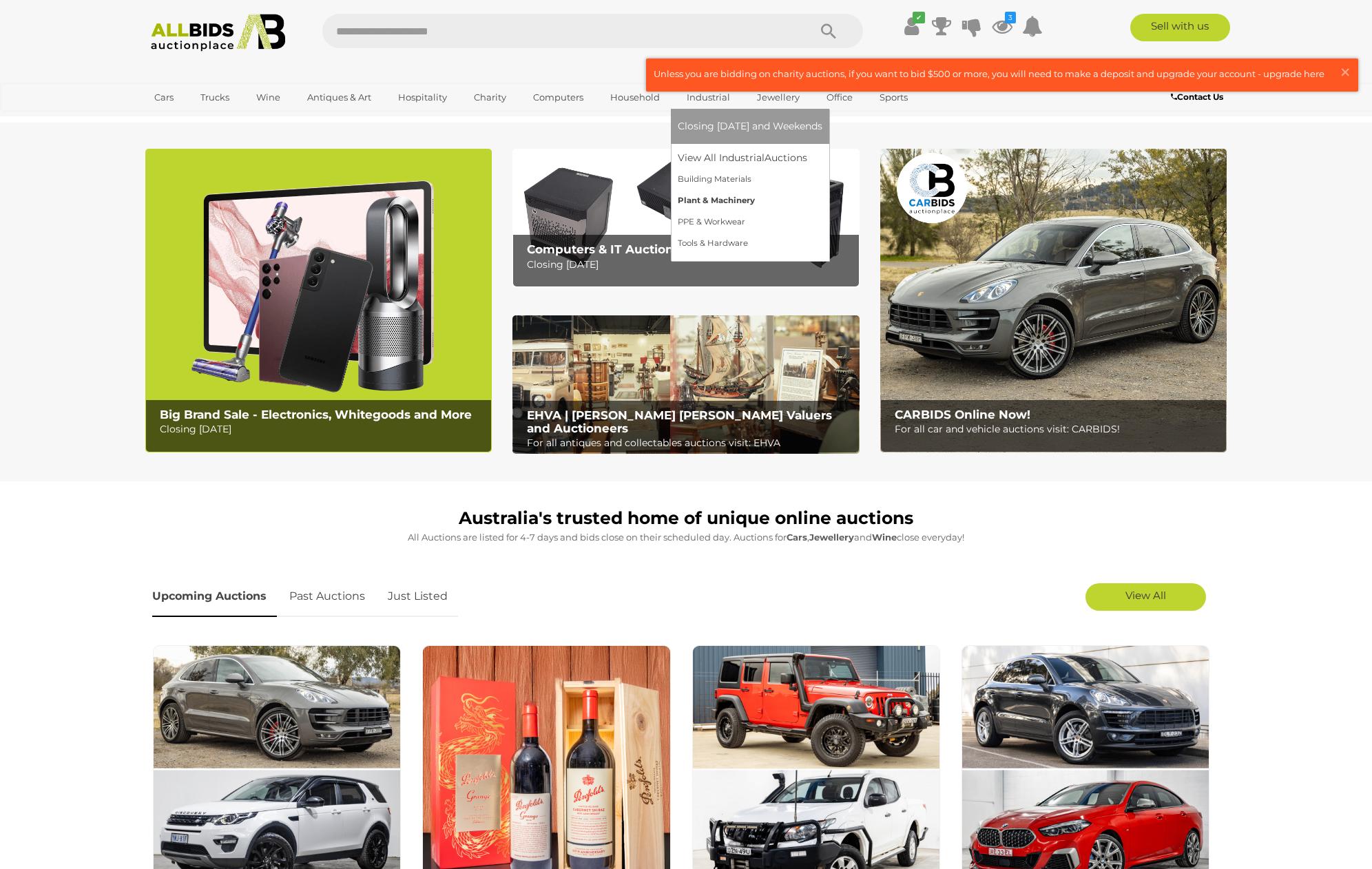
click at [691, 201] on link "Plant & Machinery" at bounding box center [749, 201] width 145 height 21
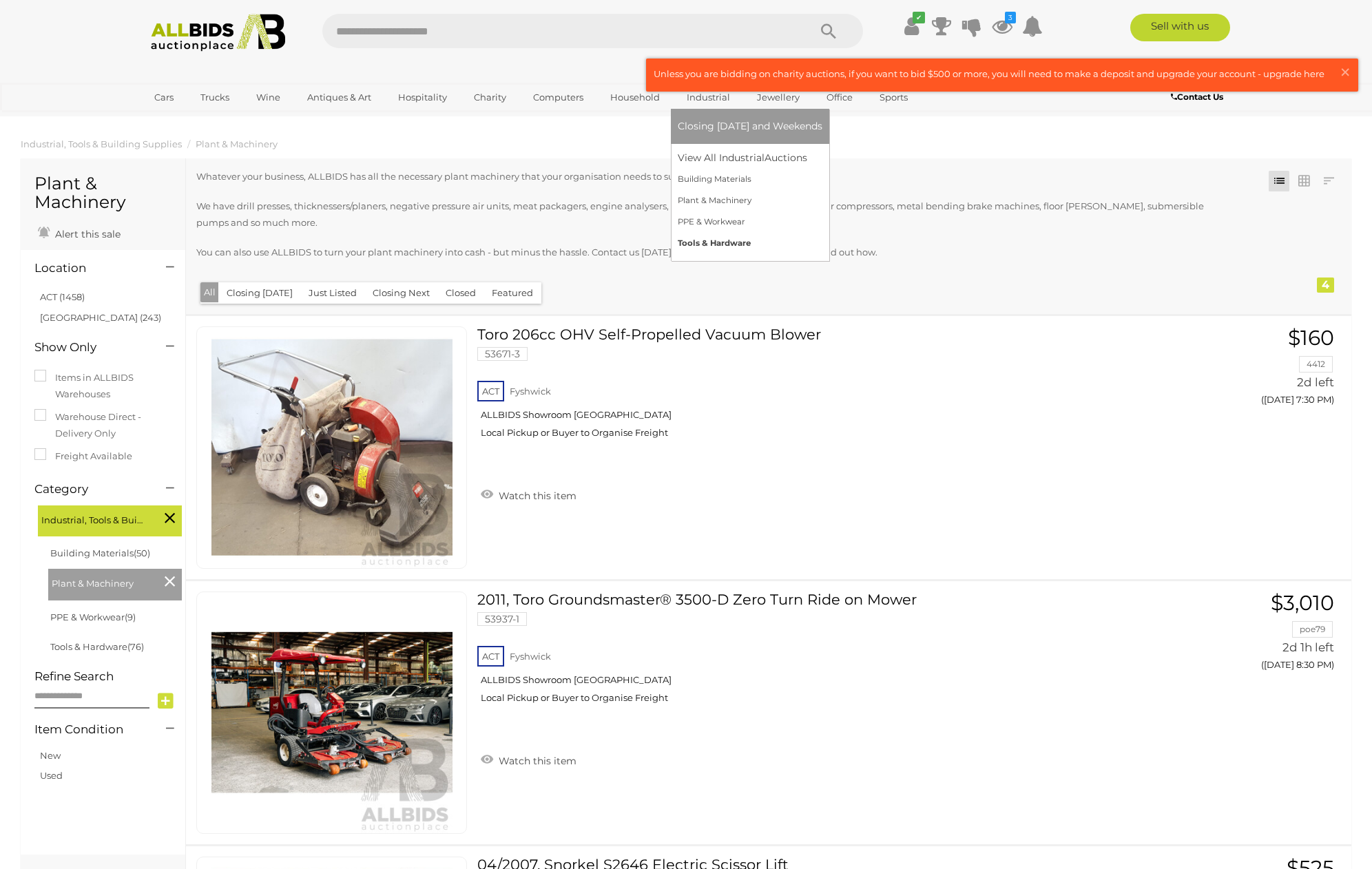
click at [700, 242] on link "Tools & Hardware" at bounding box center [749, 243] width 145 height 21
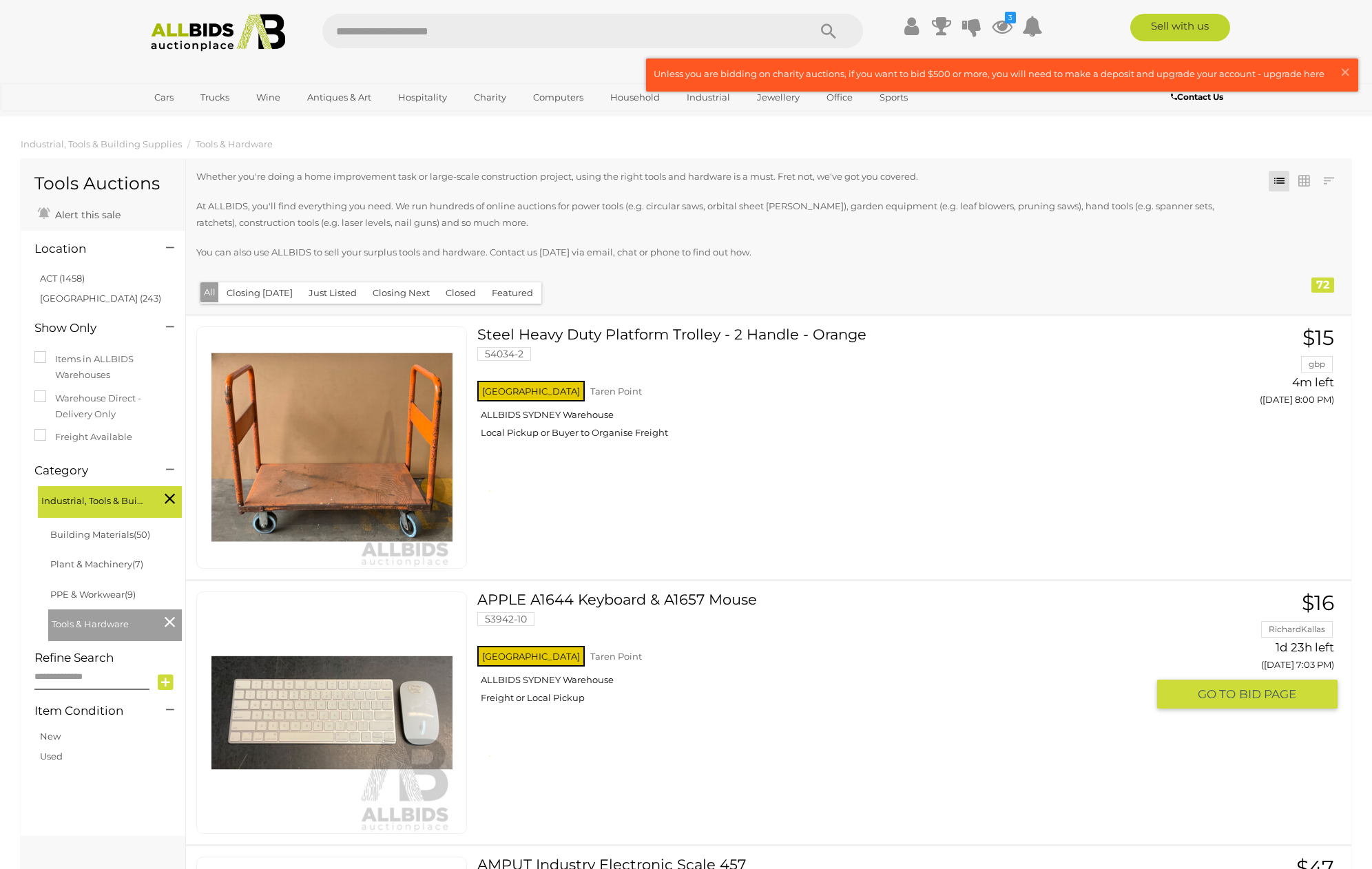
scroll to position [242, 0]
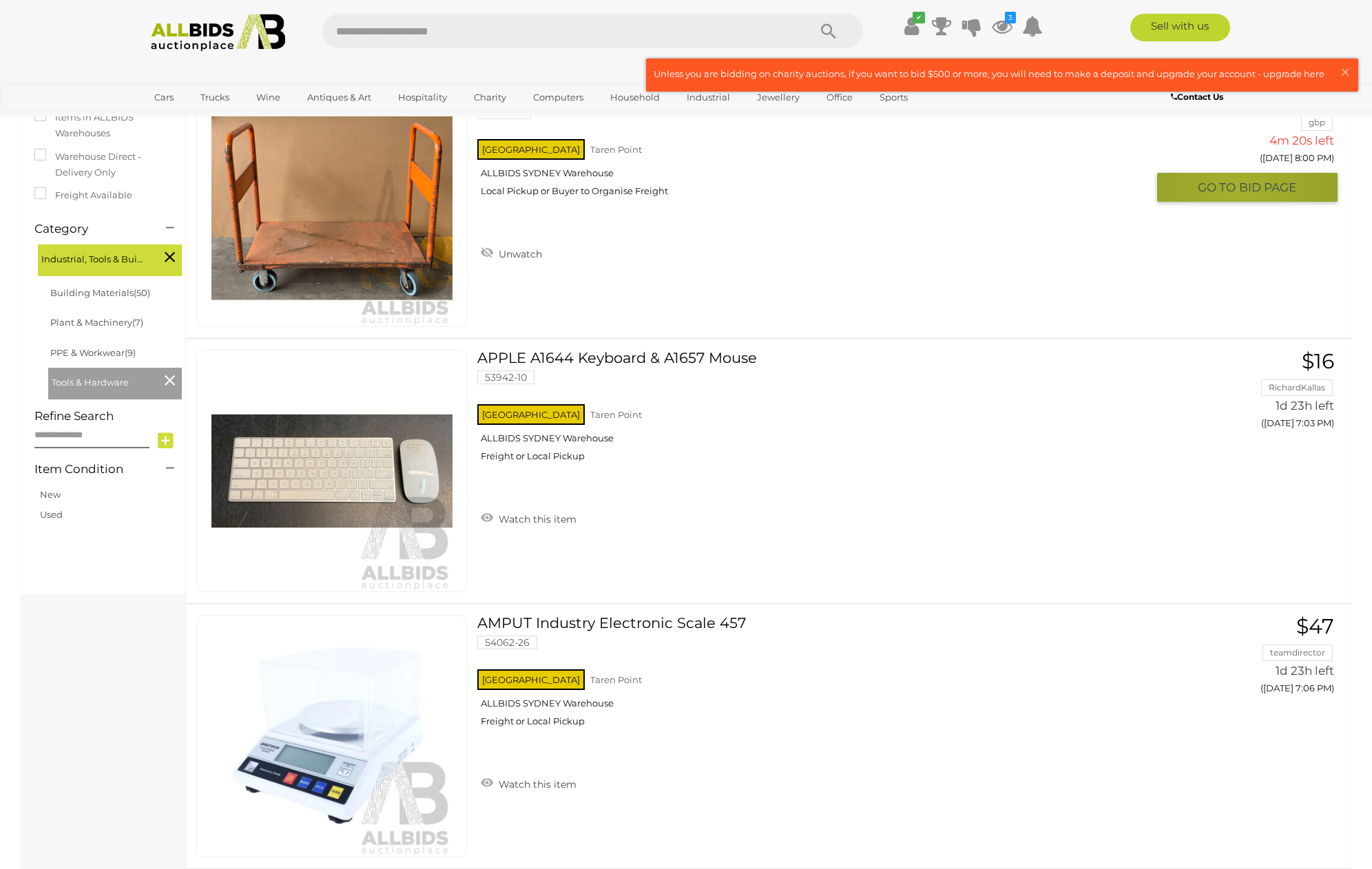
click at [1240, 190] on span "BID PAGE" at bounding box center [1267, 187] width 57 height 16
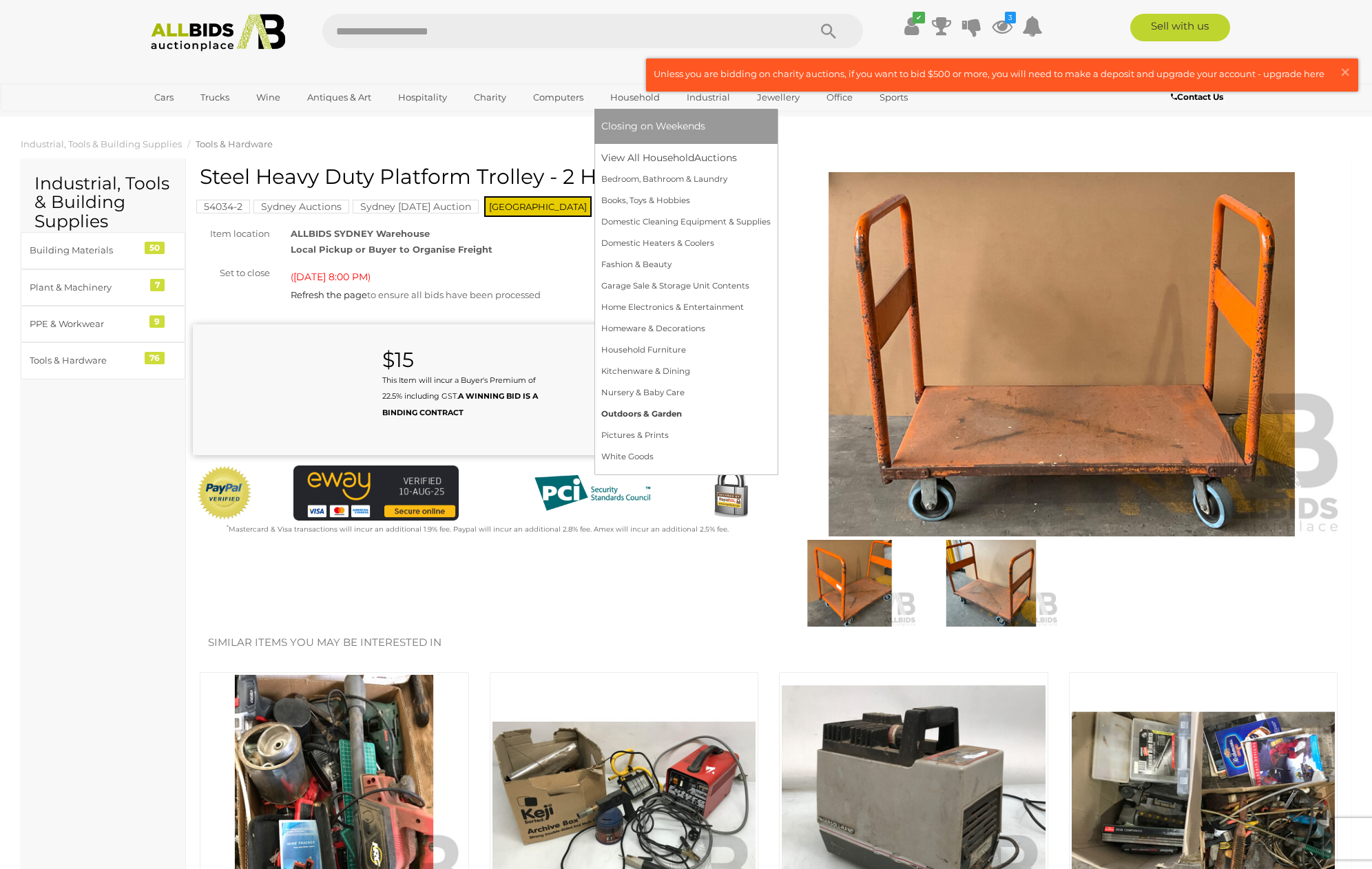
click at [646, 411] on link "Outdoors & Garden" at bounding box center [686, 415] width 170 height 21
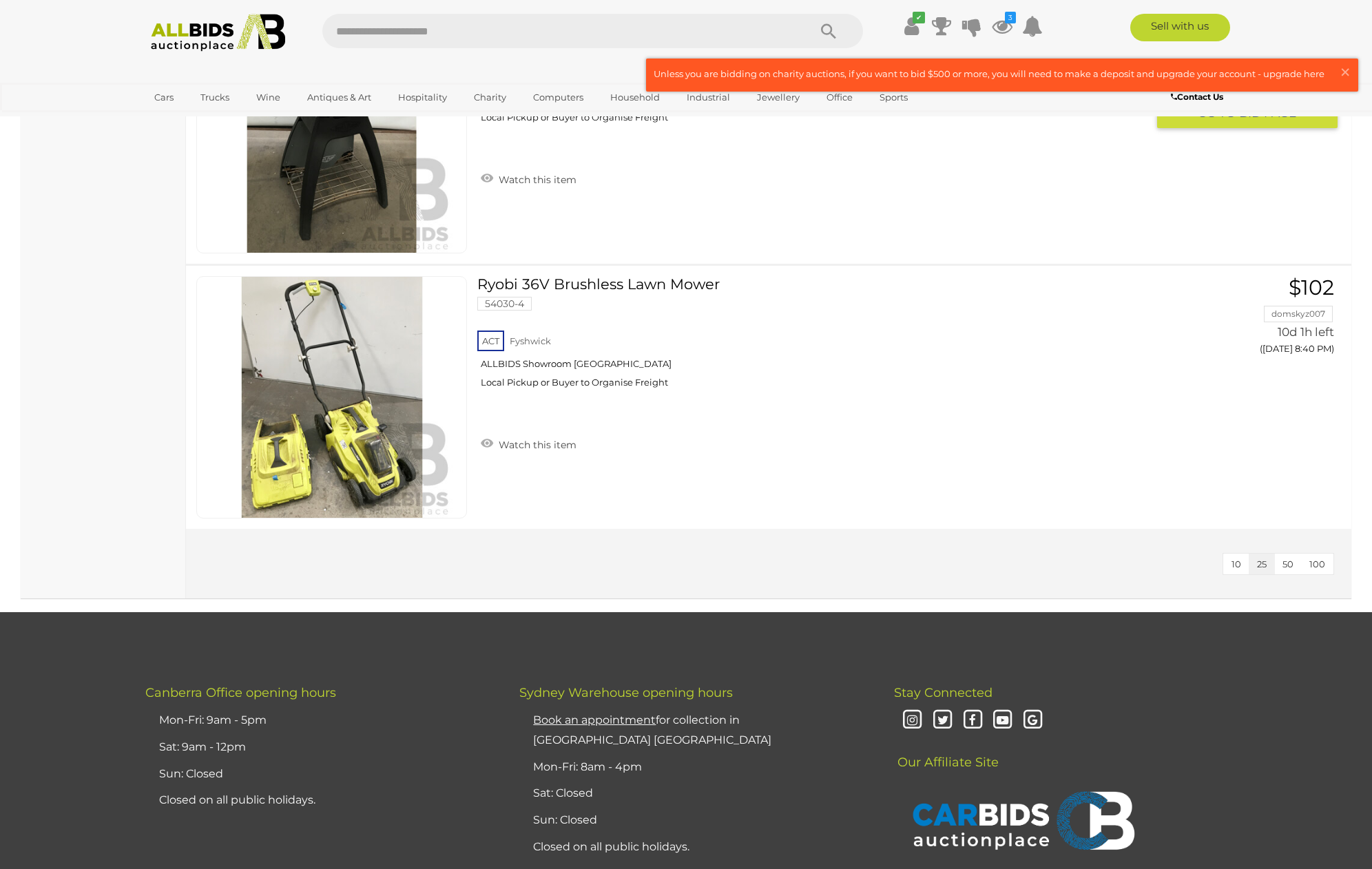
scroll to position [4243, 0]
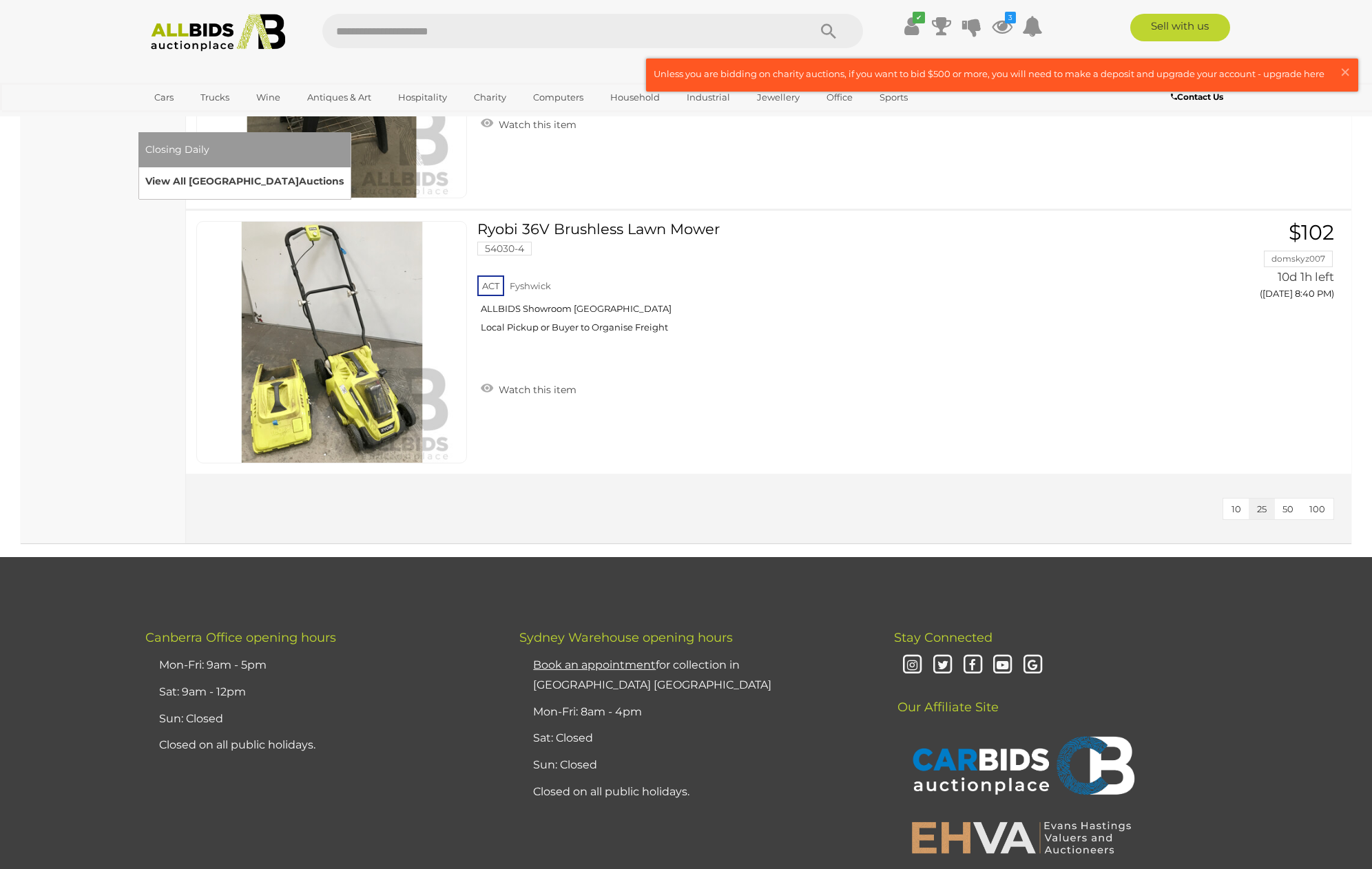
click at [343, 171] on link "View All Sydney Auctions" at bounding box center [244, 181] width 198 height 21
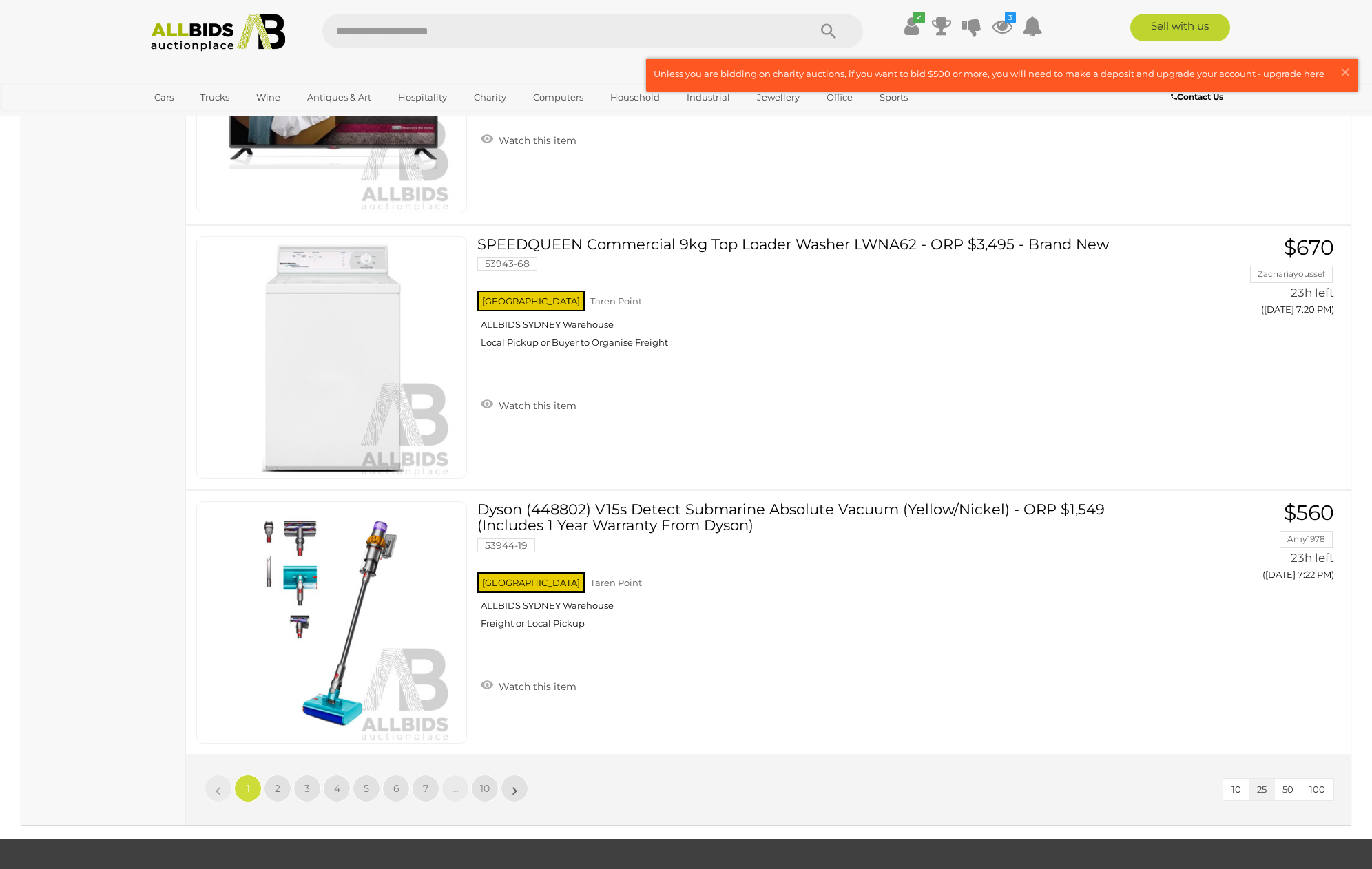
scroll to position [6089, 0]
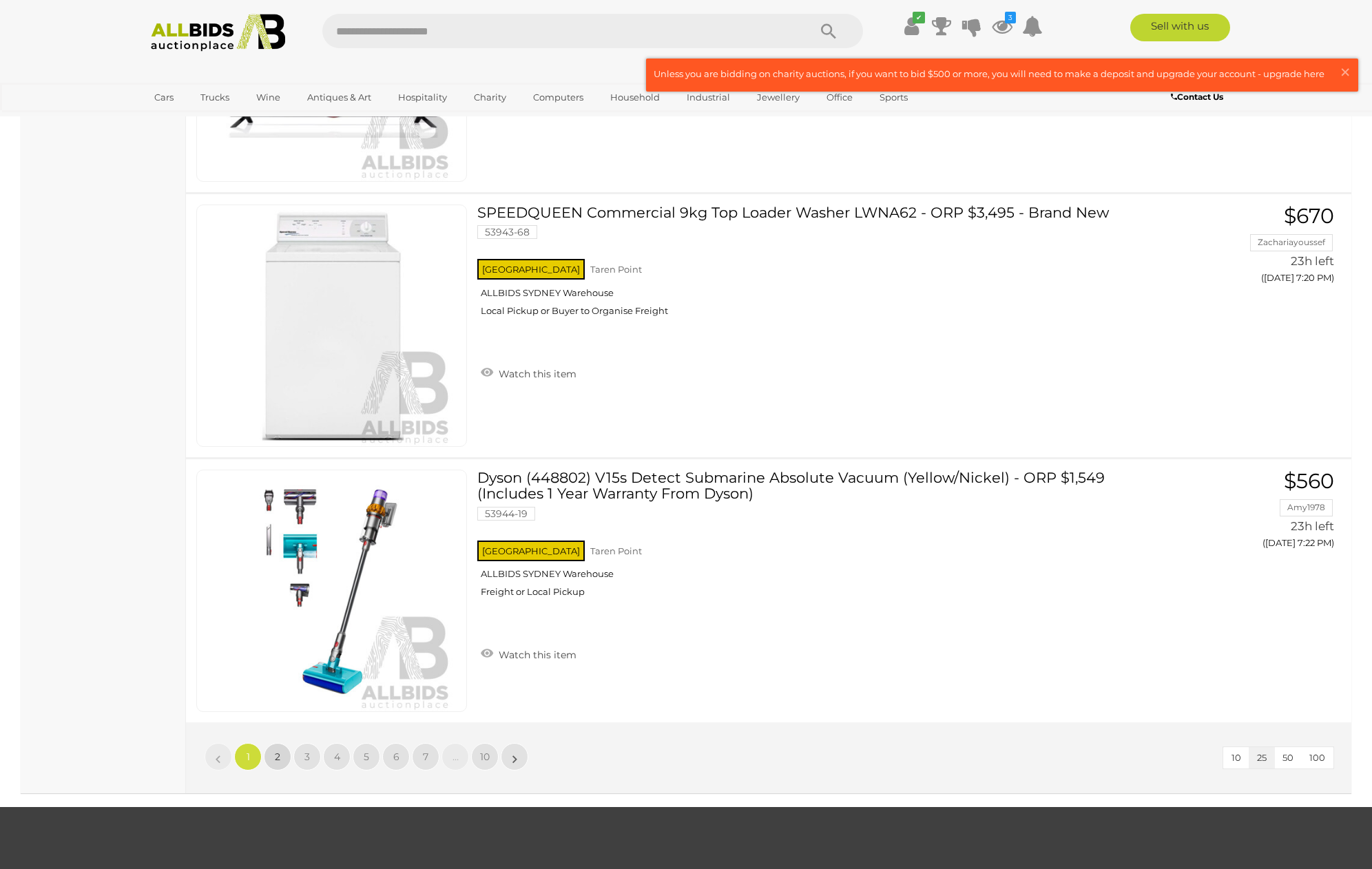
click at [281, 752] on link "2" at bounding box center [278, 757] width 28 height 28
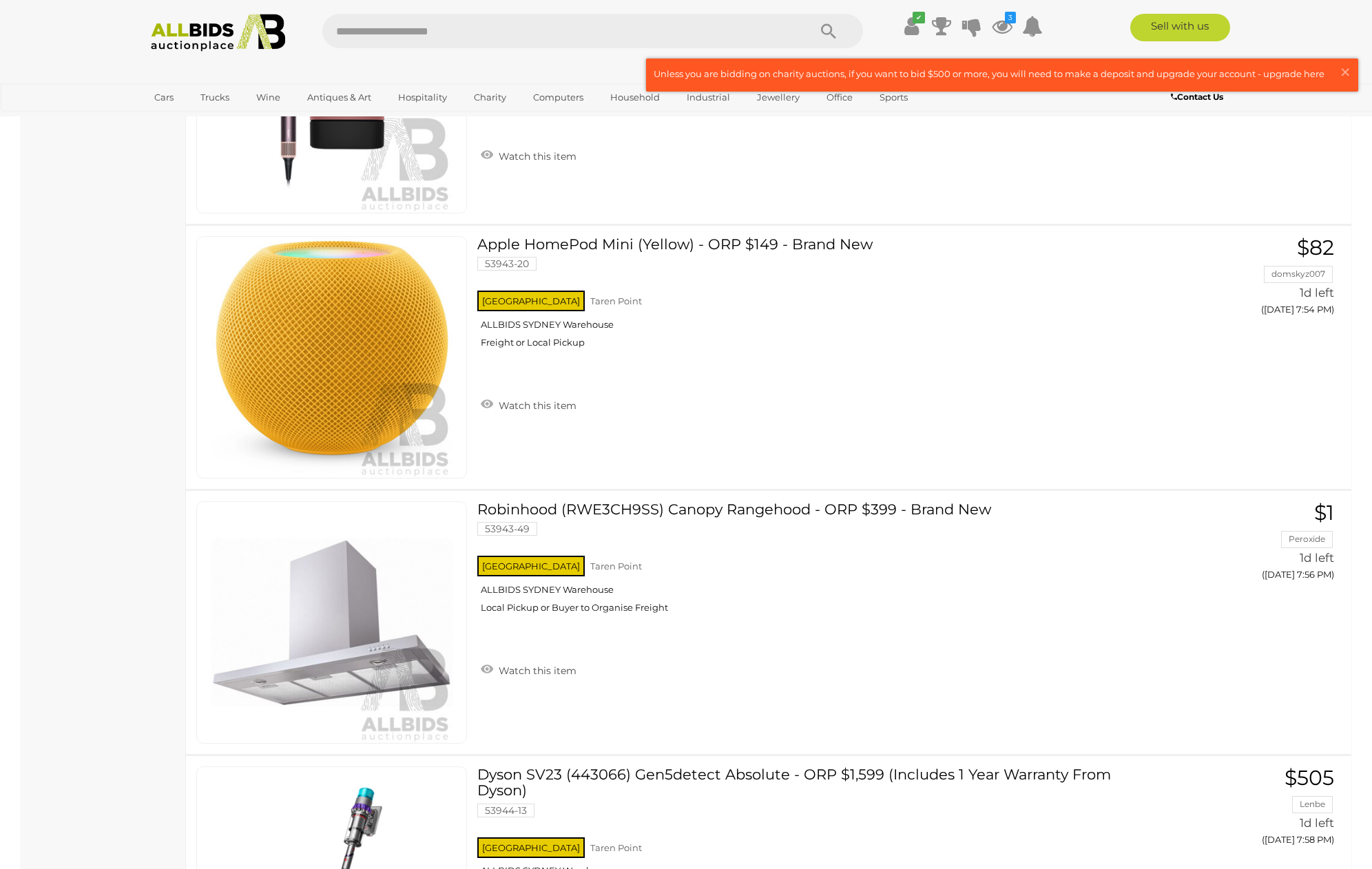
scroll to position [4396, 0]
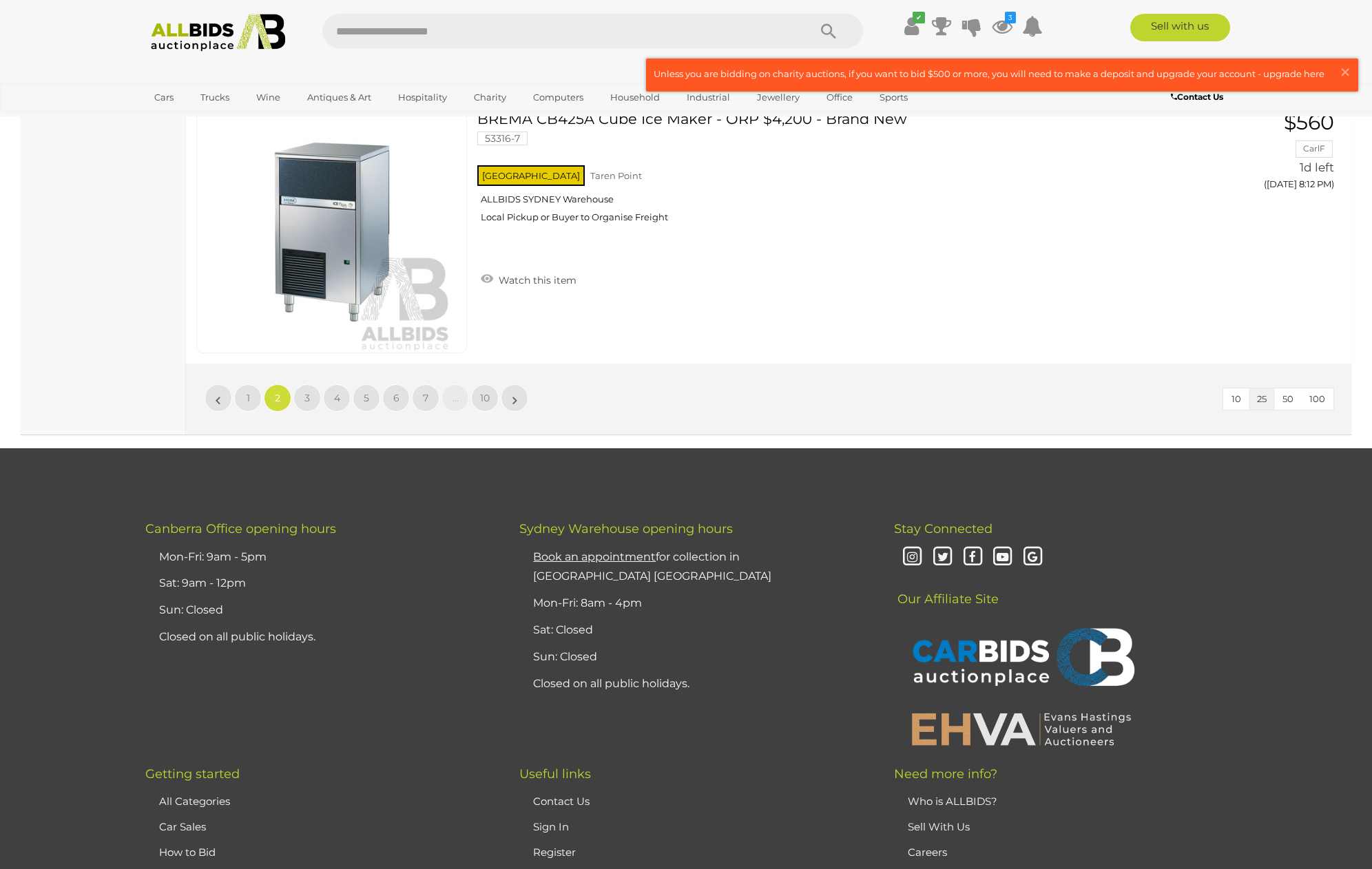
scroll to position [6572, 0]
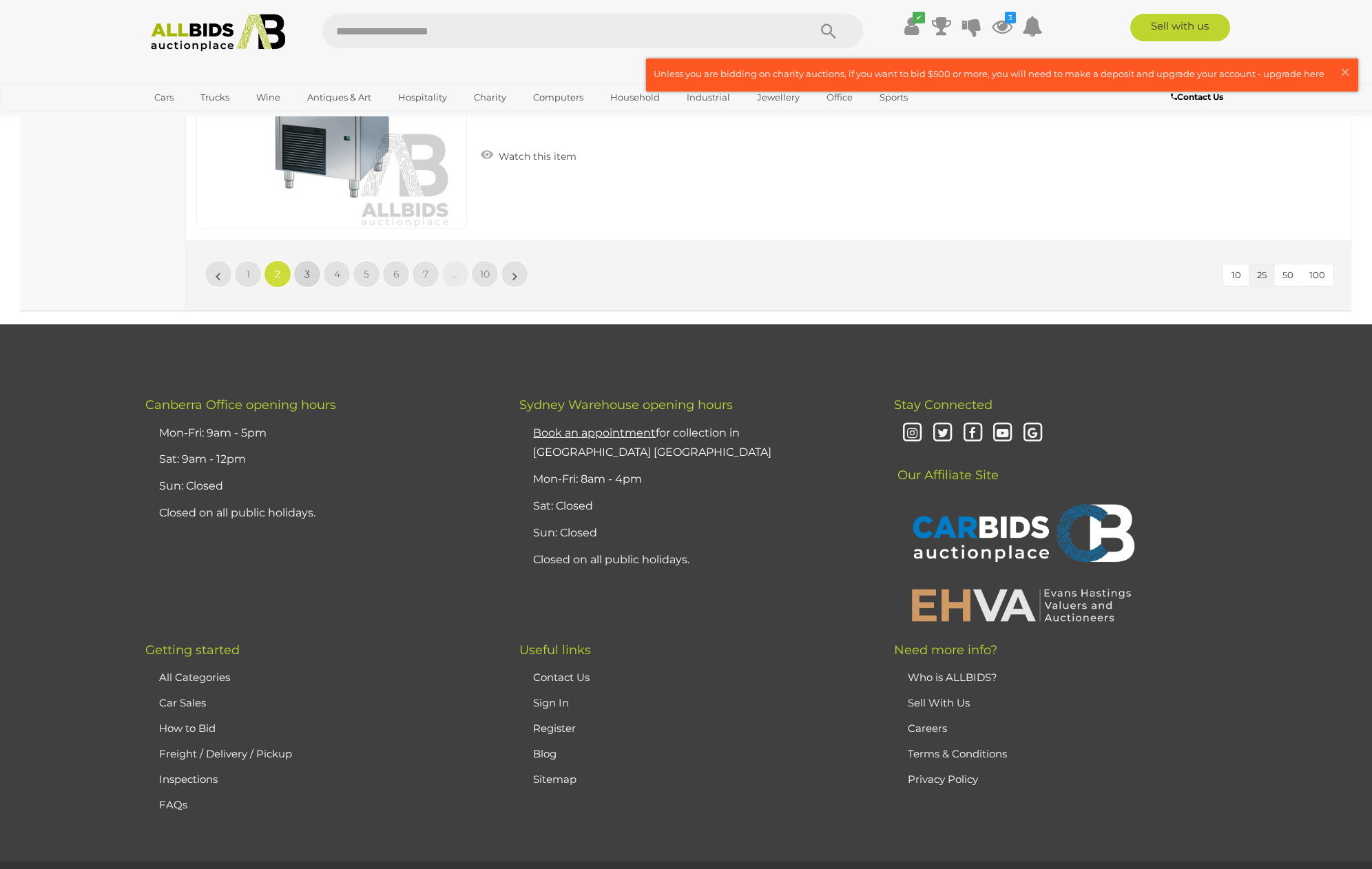
click at [304, 278] on link "3" at bounding box center [307, 274] width 28 height 28
